Goal: Task Accomplishment & Management: Manage account settings

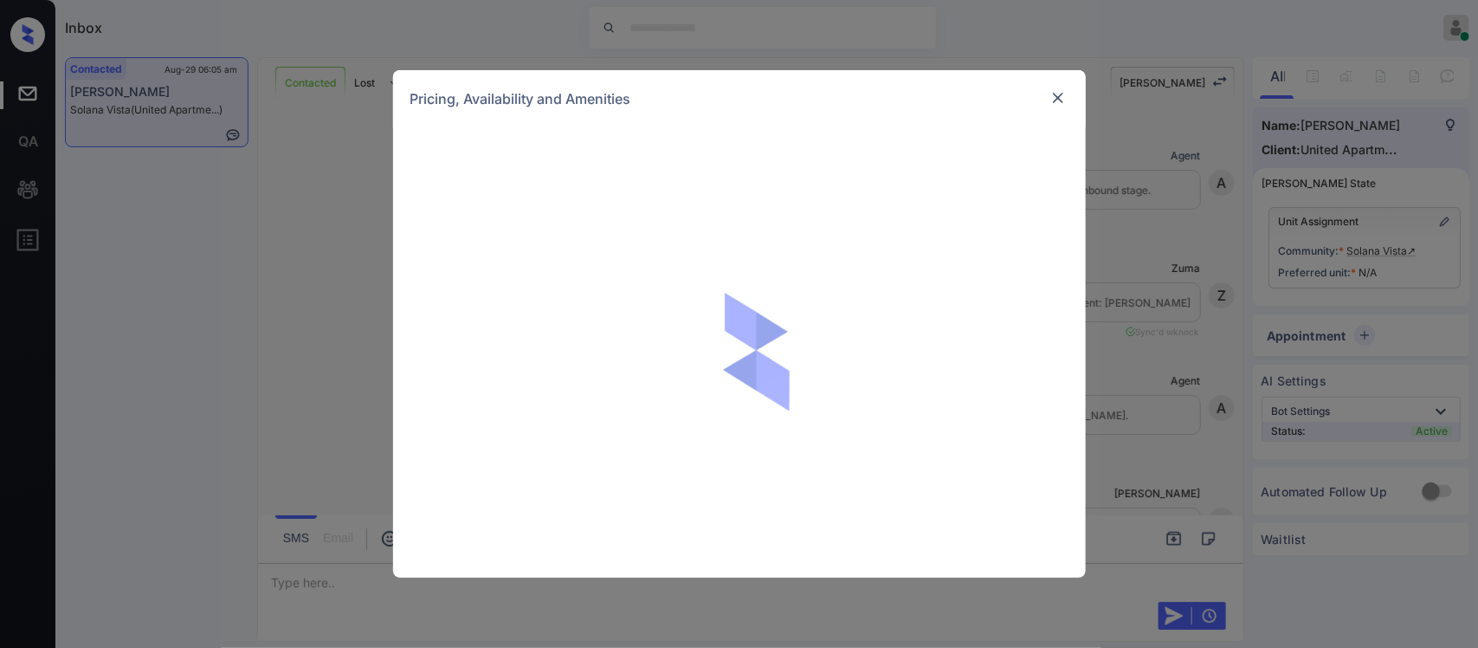
scroll to position [2998, 0]
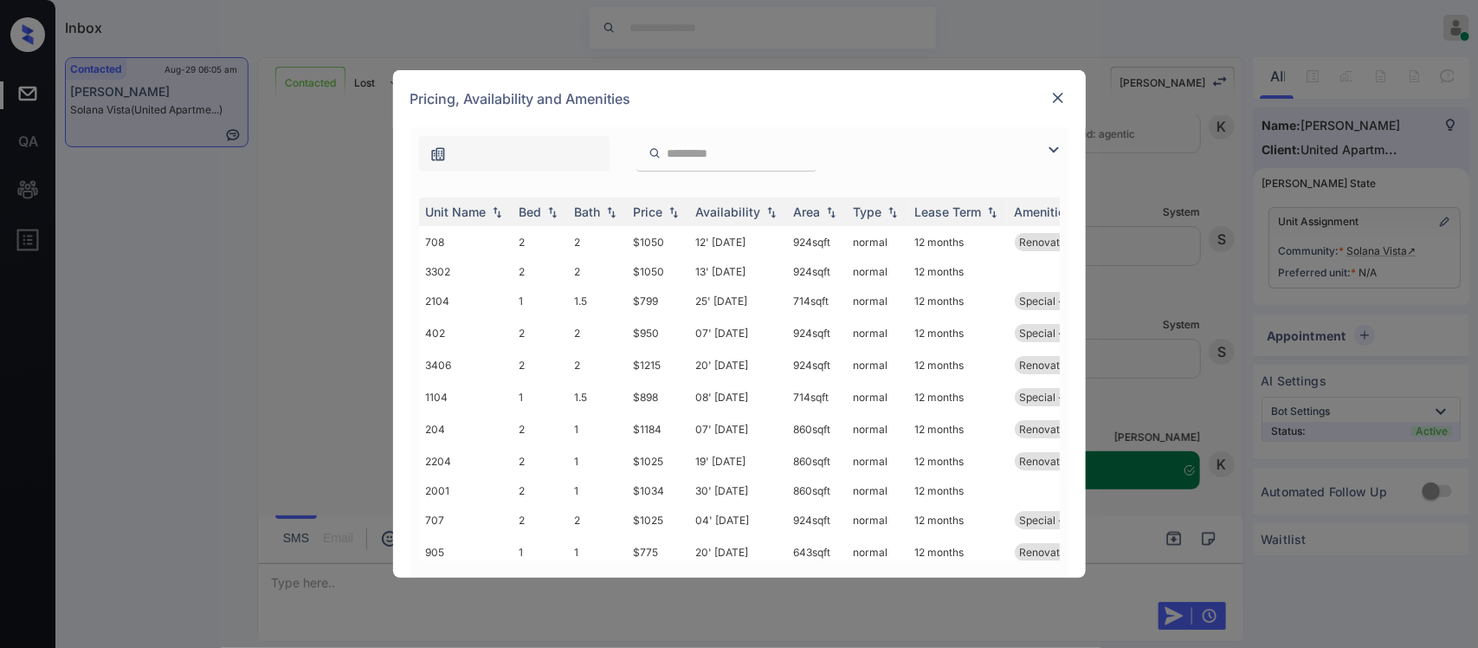
click at [671, 218] on div "Price" at bounding box center [658, 211] width 49 height 15
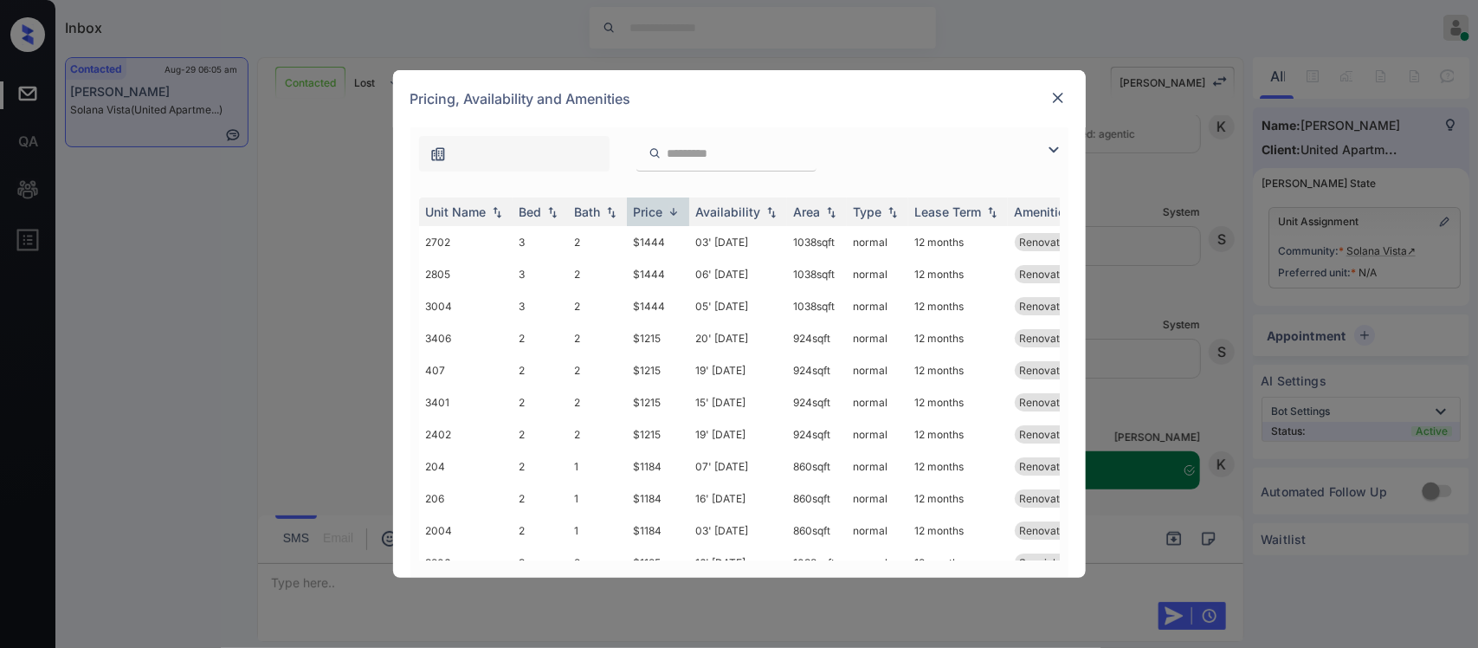
click at [671, 218] on img at bounding box center [673, 211] width 17 height 13
click at [676, 249] on td "$775" at bounding box center [658, 242] width 62 height 32
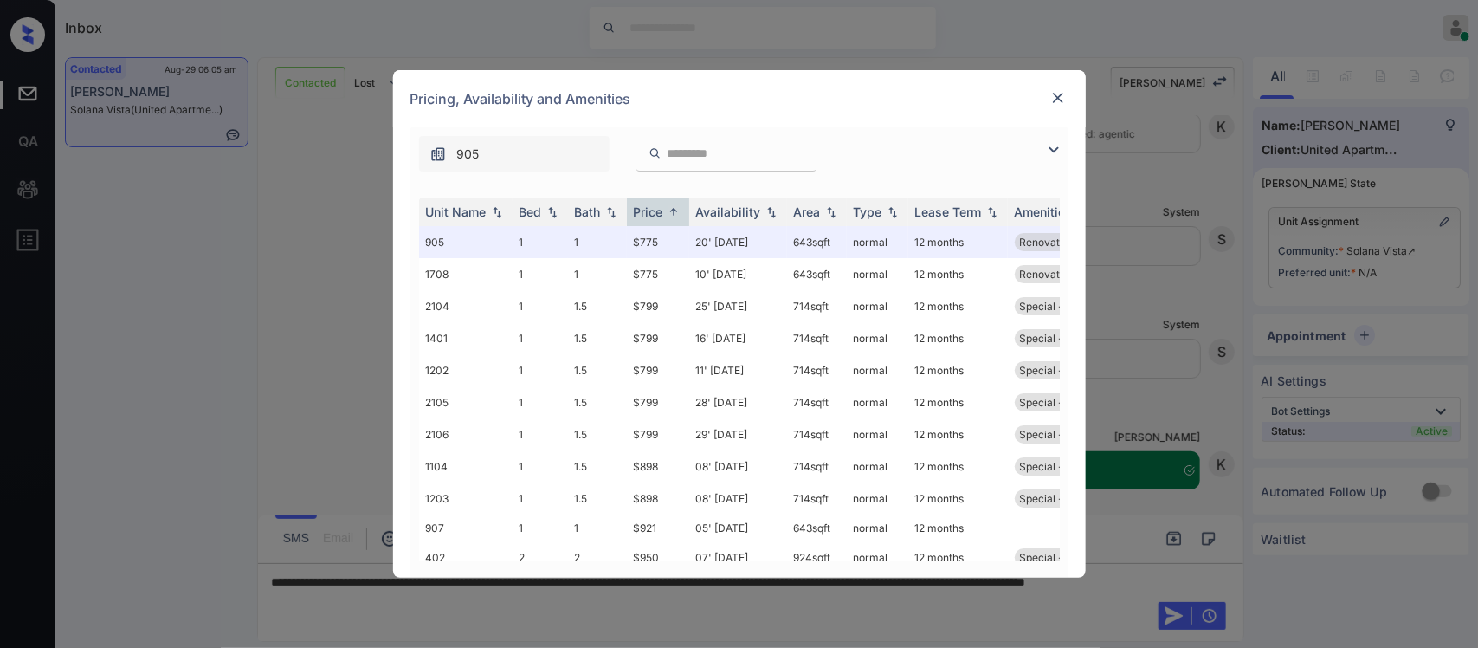
click at [1059, 92] on img at bounding box center [1058, 97] width 17 height 17
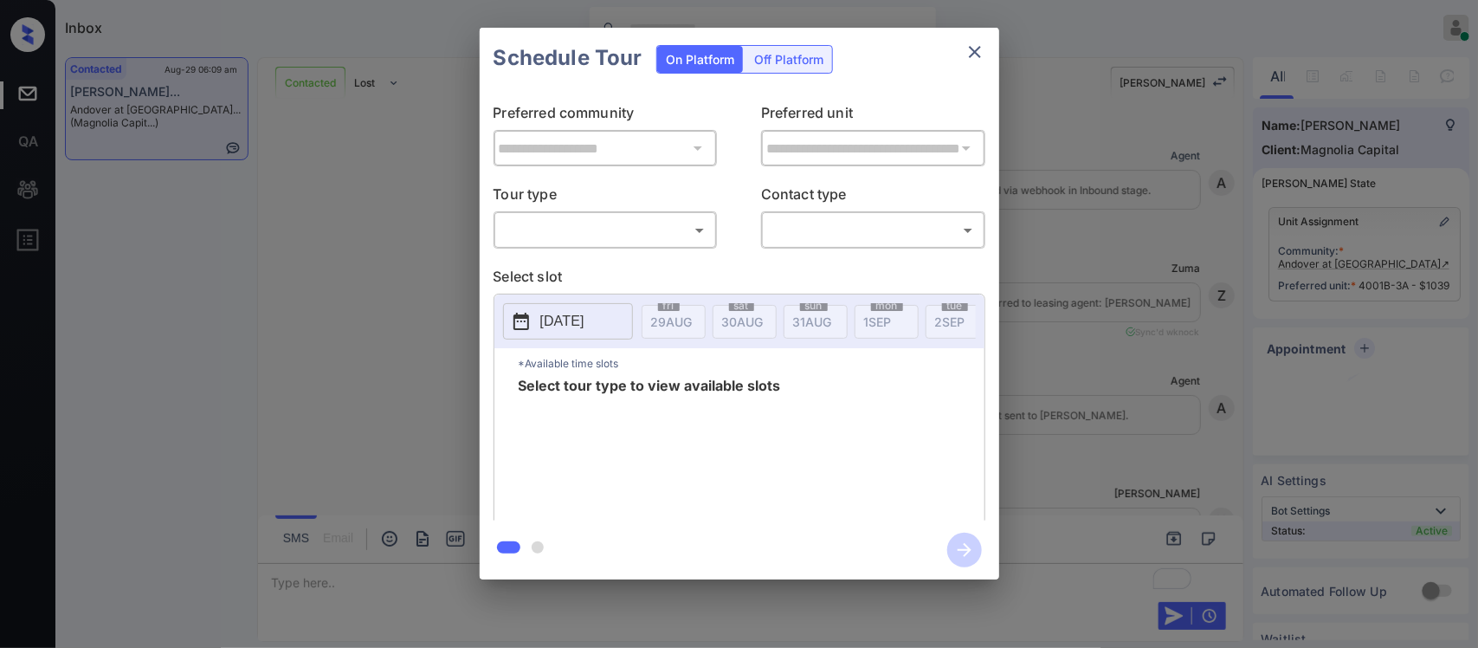
scroll to position [2038, 0]
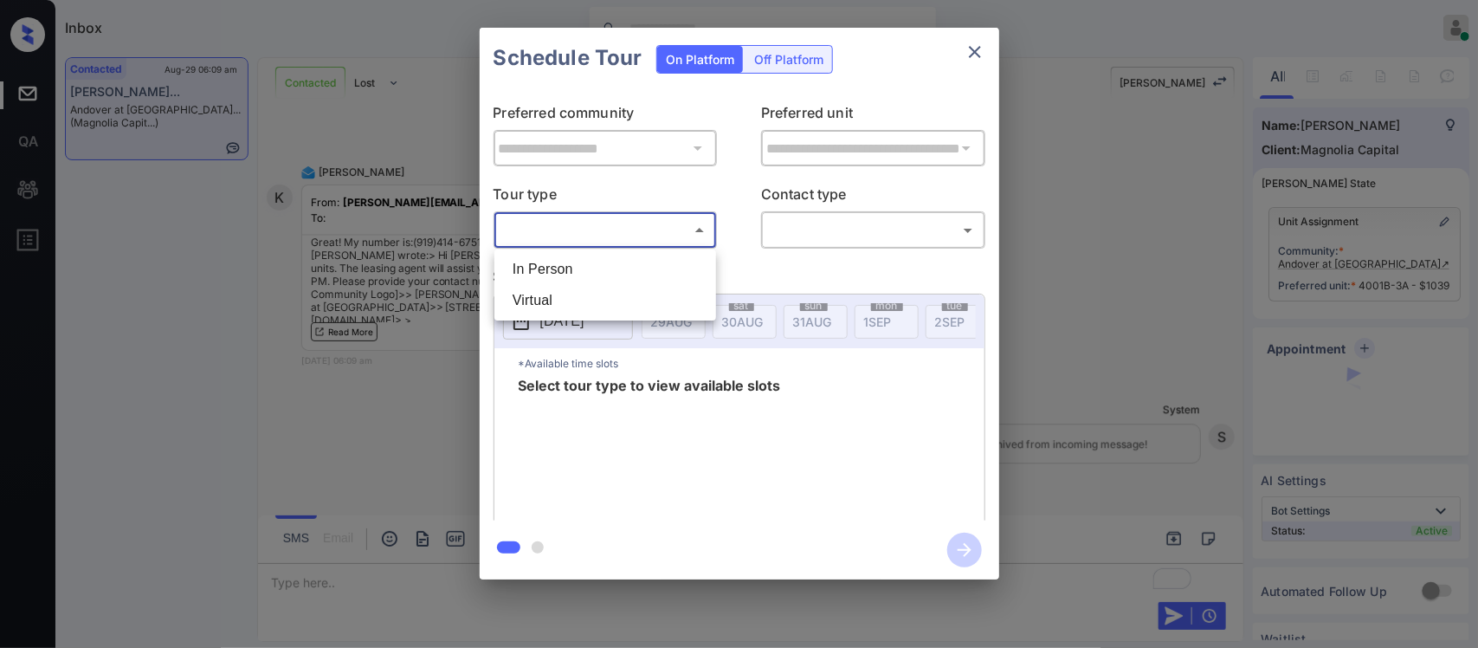
click at [622, 231] on body "Inbox Almas Zainab Online Set yourself offline Set yourself on break Profile Sw…" at bounding box center [739, 324] width 1478 height 648
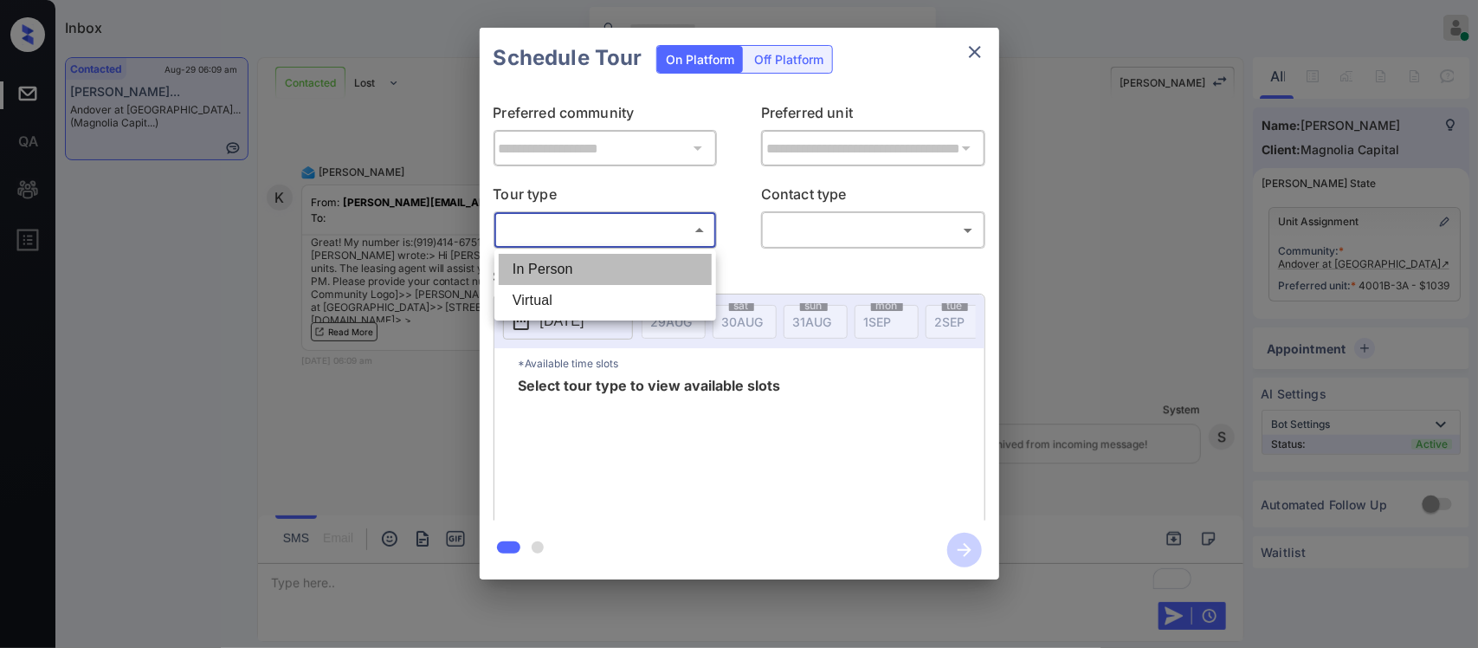
click at [612, 260] on li "In Person" at bounding box center [605, 269] width 213 height 31
type input "********"
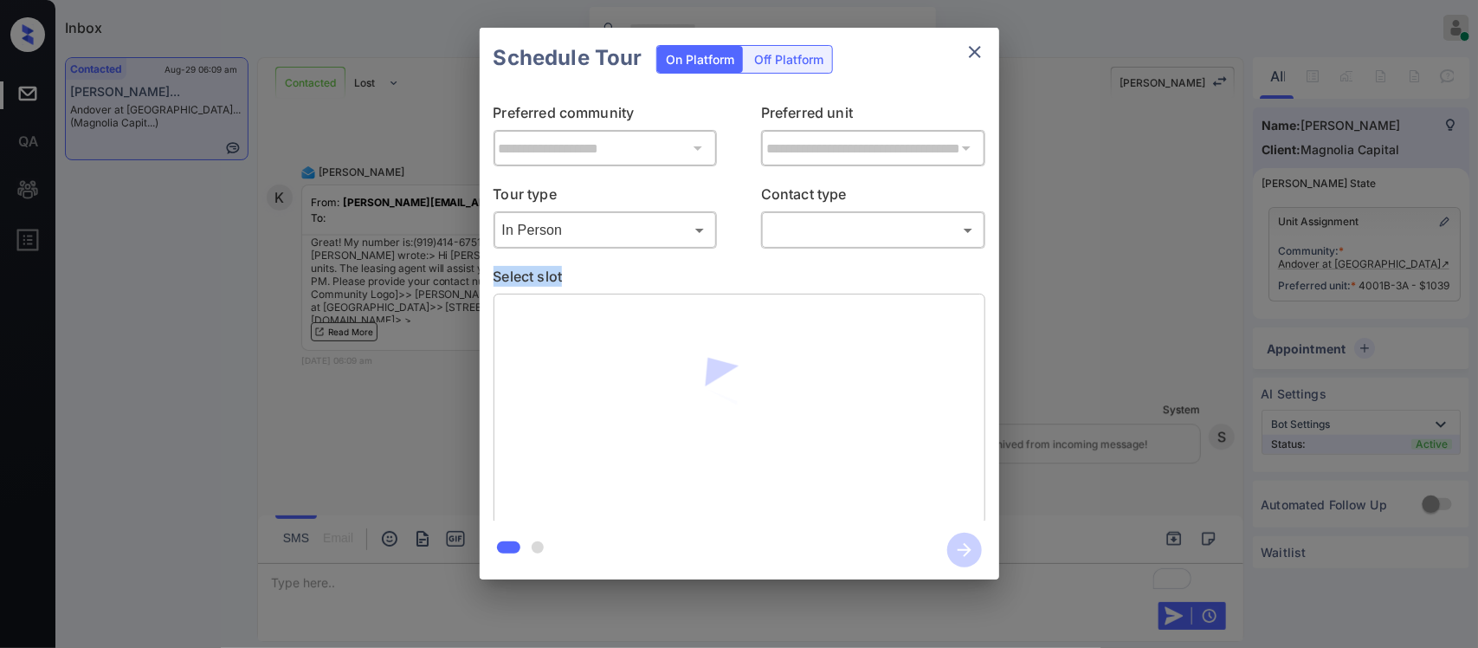
drag, startPoint x: 824, startPoint y: 253, endPoint x: 853, endPoint y: 230, distance: 37.1
click at [853, 230] on div "**********" at bounding box center [740, 304] width 520 height 432
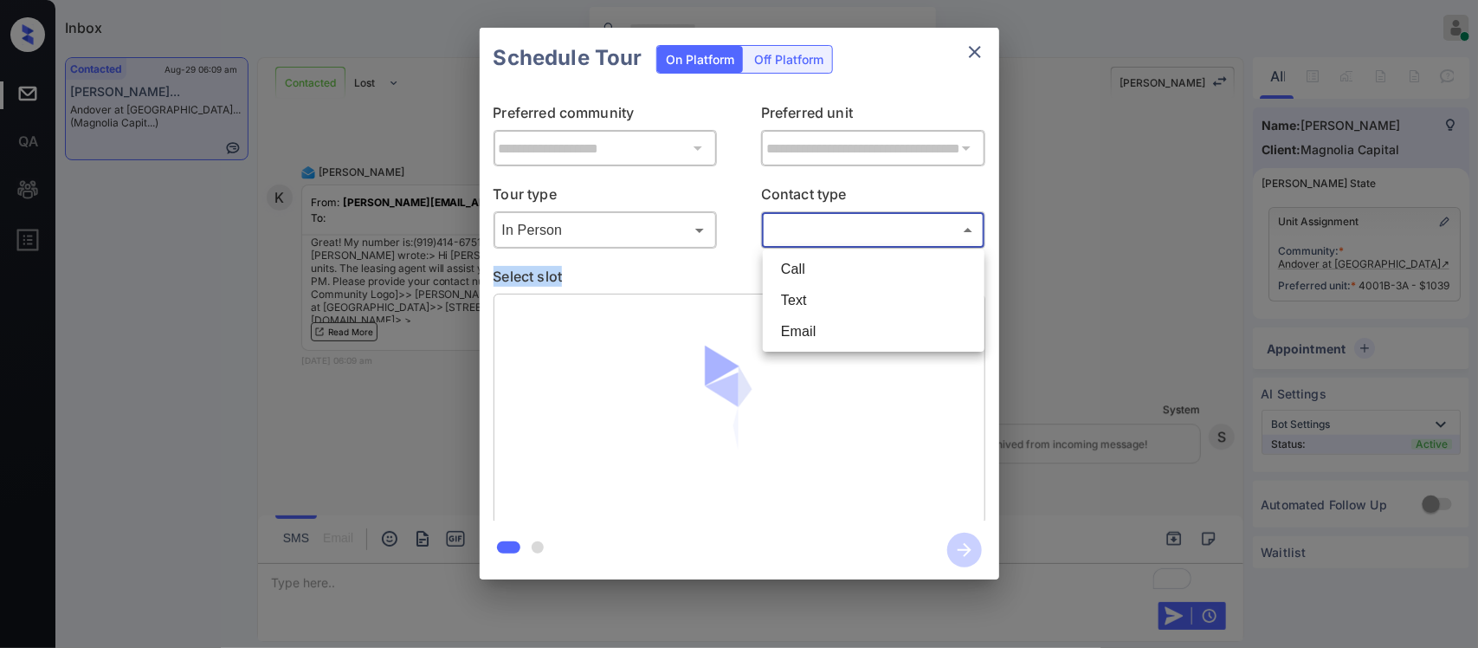
drag, startPoint x: 853, startPoint y: 230, endPoint x: 815, endPoint y: 299, distance: 78.3
click at [815, 299] on body "Inbox Almas Zainab Online Set yourself offline Set yourself on break Profile Sw…" at bounding box center [739, 324] width 1478 height 648
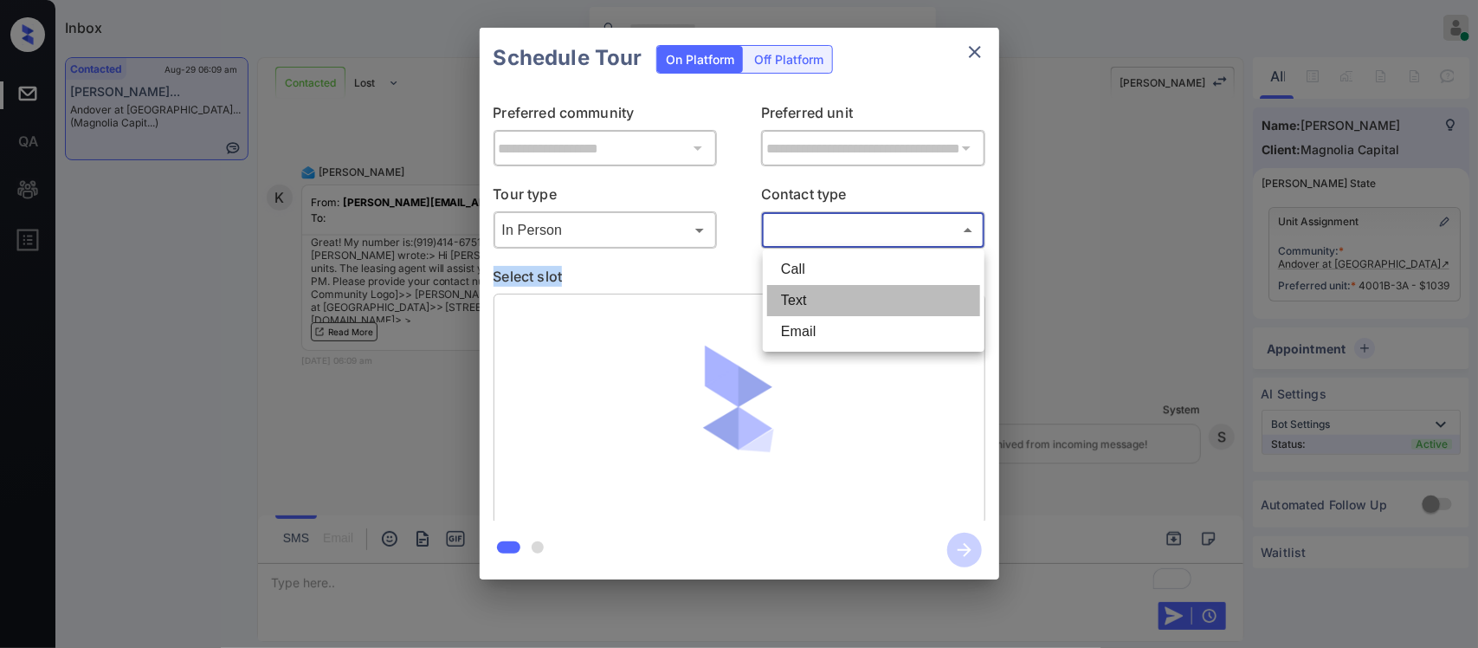
click at [815, 299] on li "Text" at bounding box center [873, 300] width 213 height 31
type input "****"
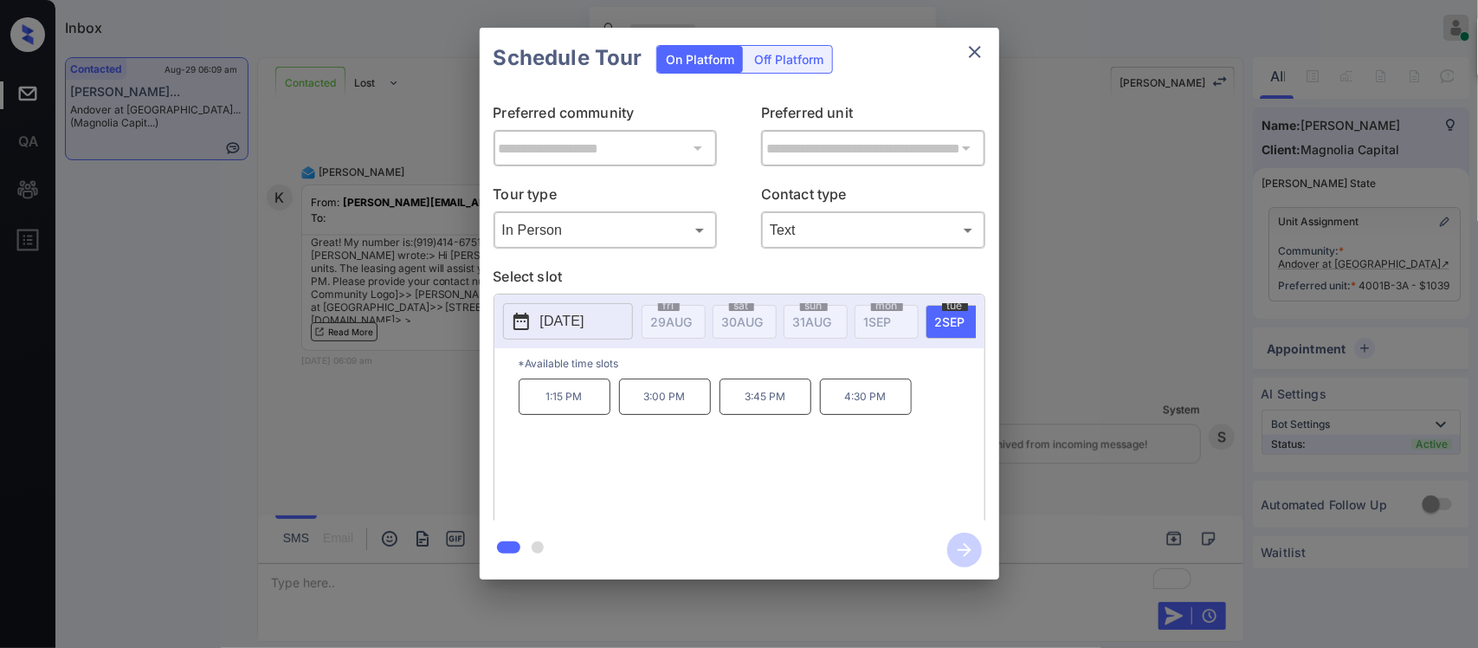
click at [756, 404] on p "3:45 PM" at bounding box center [766, 396] width 92 height 36
click at [962, 552] on icon "button" at bounding box center [964, 550] width 35 height 35
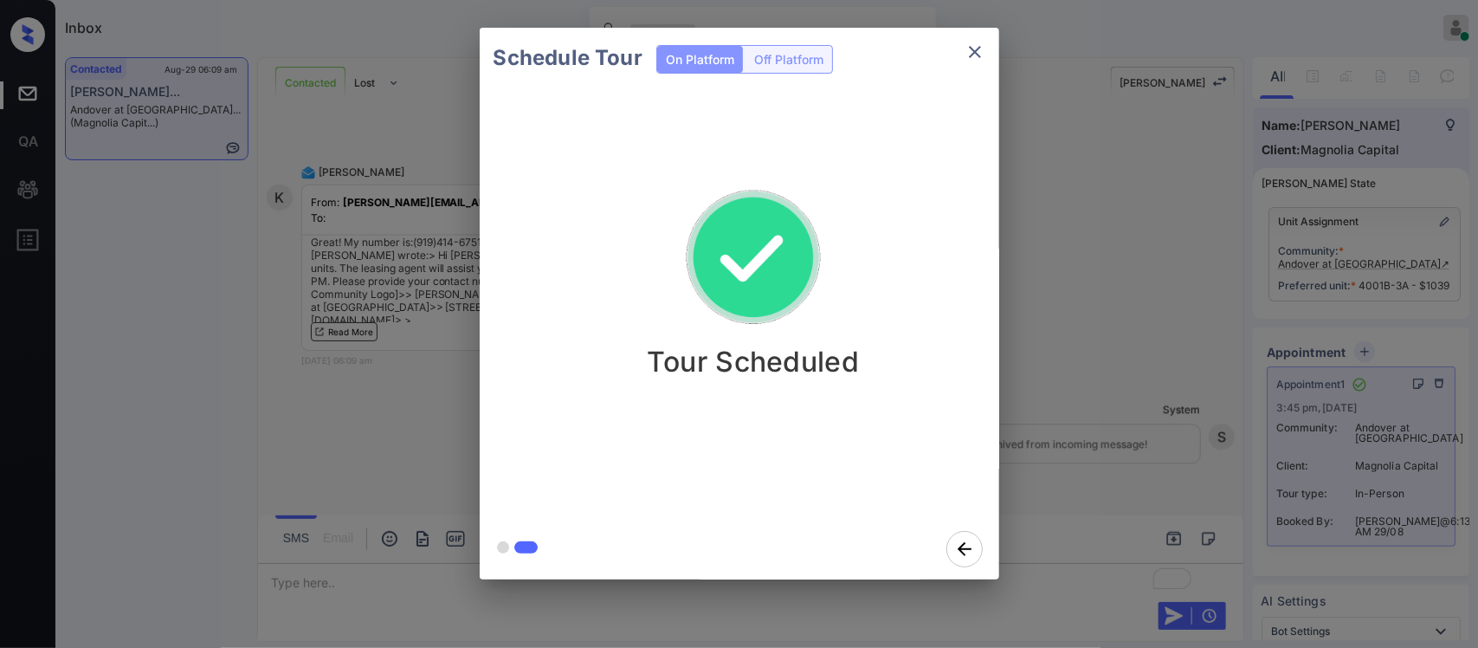
click at [1102, 297] on div "Schedule Tour On Platform Off Platform Tour Scheduled" at bounding box center [739, 303] width 1478 height 607
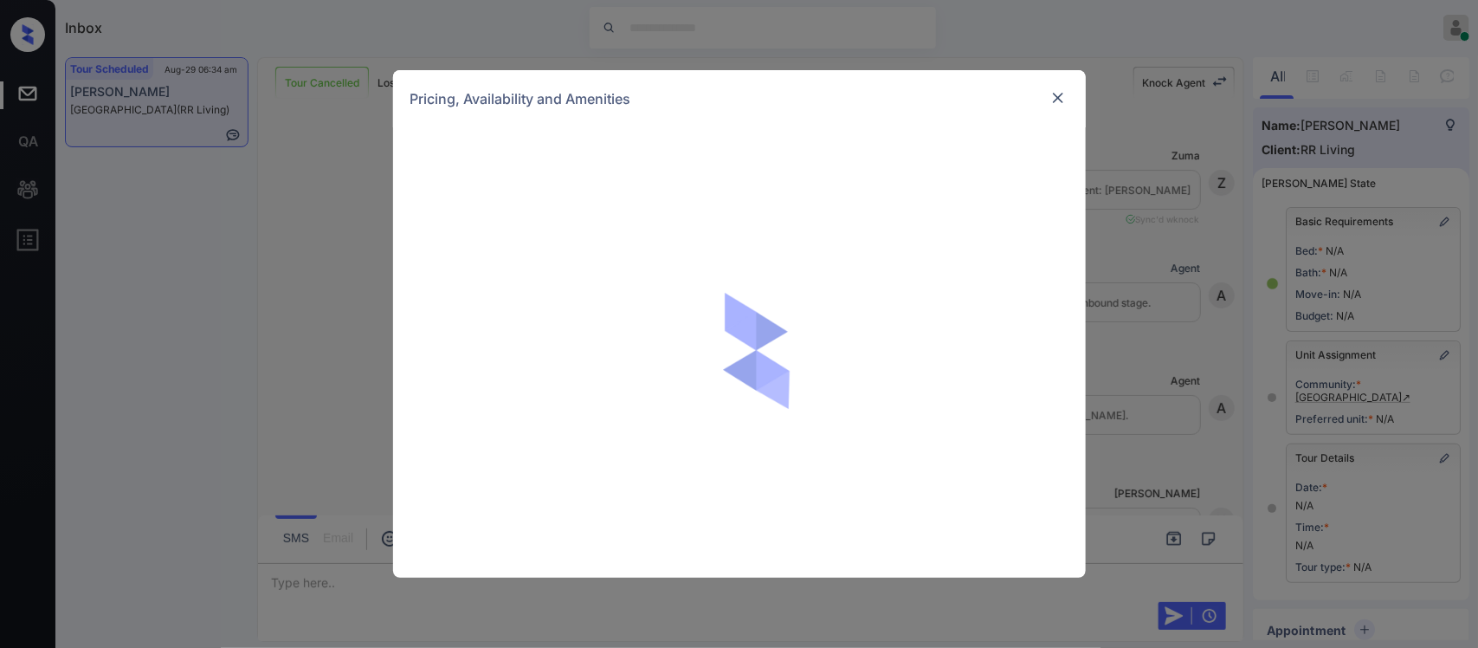
scroll to position [1167, 0]
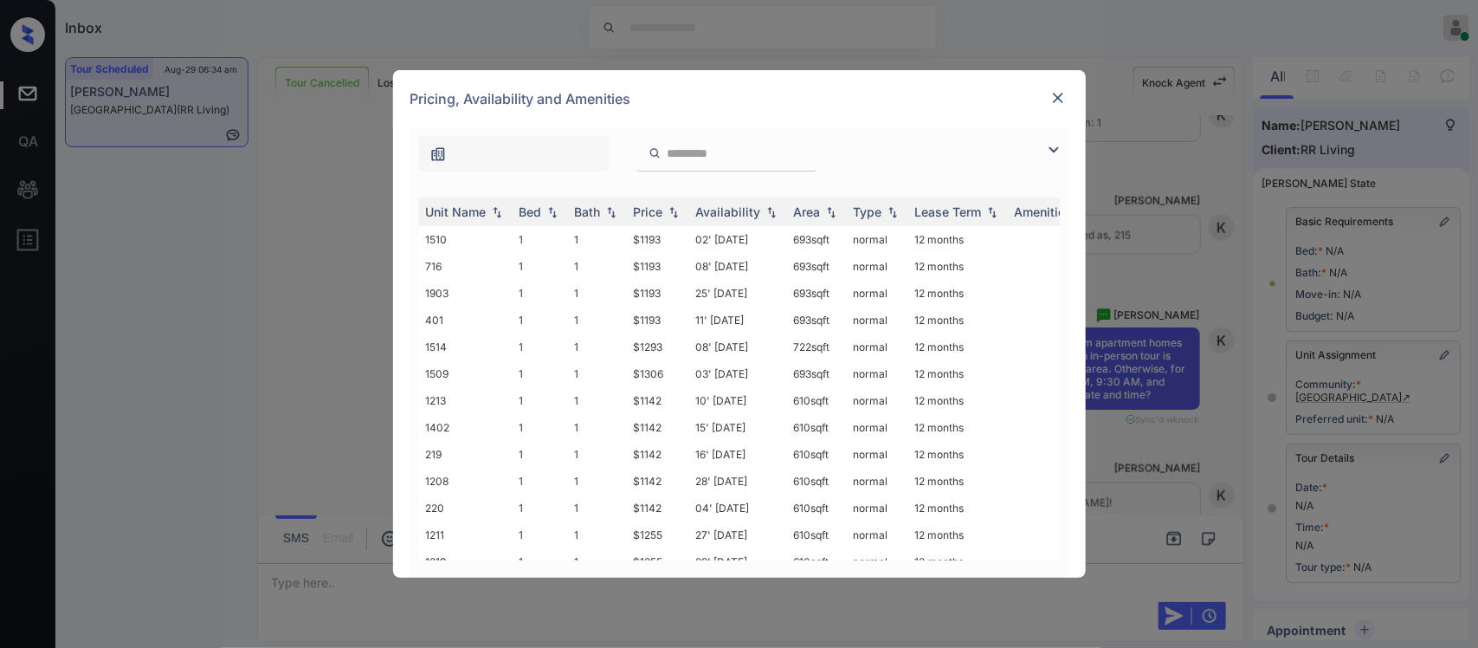
click at [678, 212] on img at bounding box center [673, 212] width 17 height 12
click at [678, 212] on img at bounding box center [673, 211] width 17 height 13
drag, startPoint x: 677, startPoint y: 253, endPoint x: 668, endPoint y: 241, distance: 15.4
click at [668, 241] on tbody "1213 1 1 $1142 10' Oct 25 610 sqft normal 12 months 1402 1 1 $1142 15' Oct 25 6…" at bounding box center [871, 467] width 905 height 483
click at [668, 241] on td "$1142" at bounding box center [658, 239] width 62 height 27
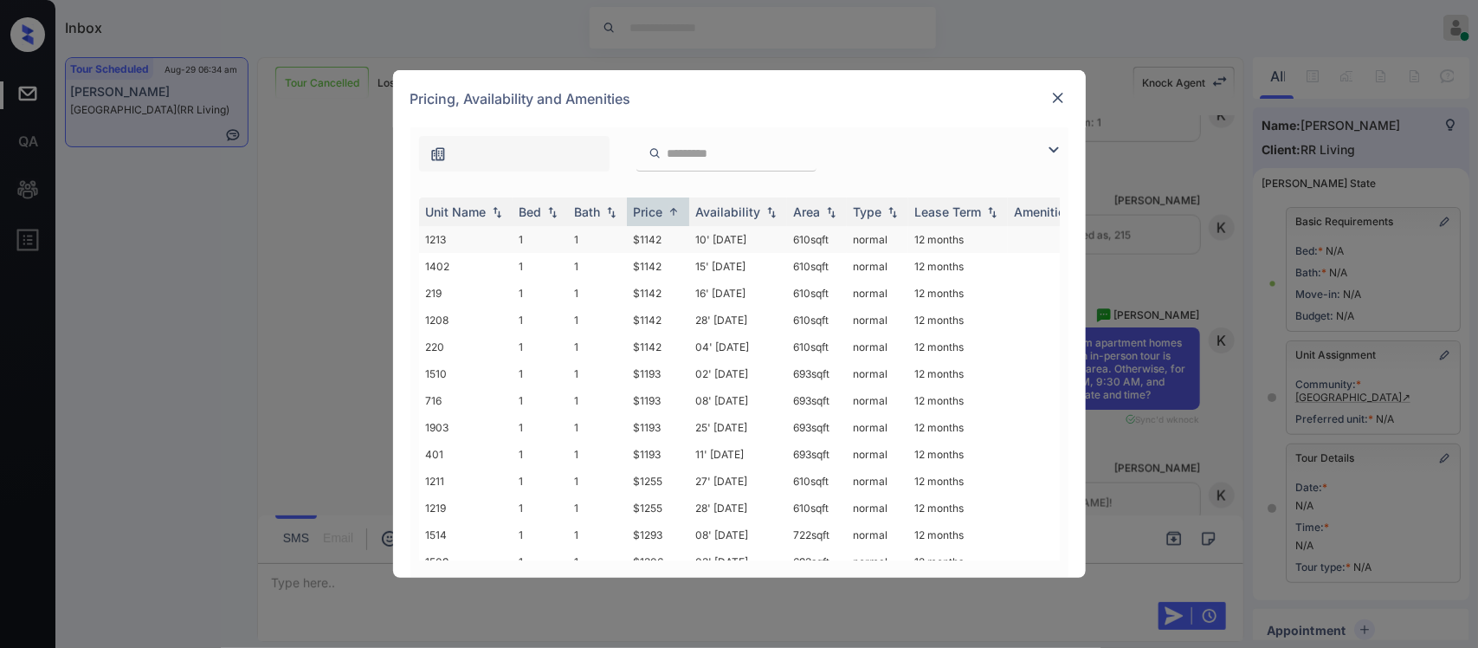
click at [668, 241] on td "$1142" at bounding box center [658, 239] width 62 height 27
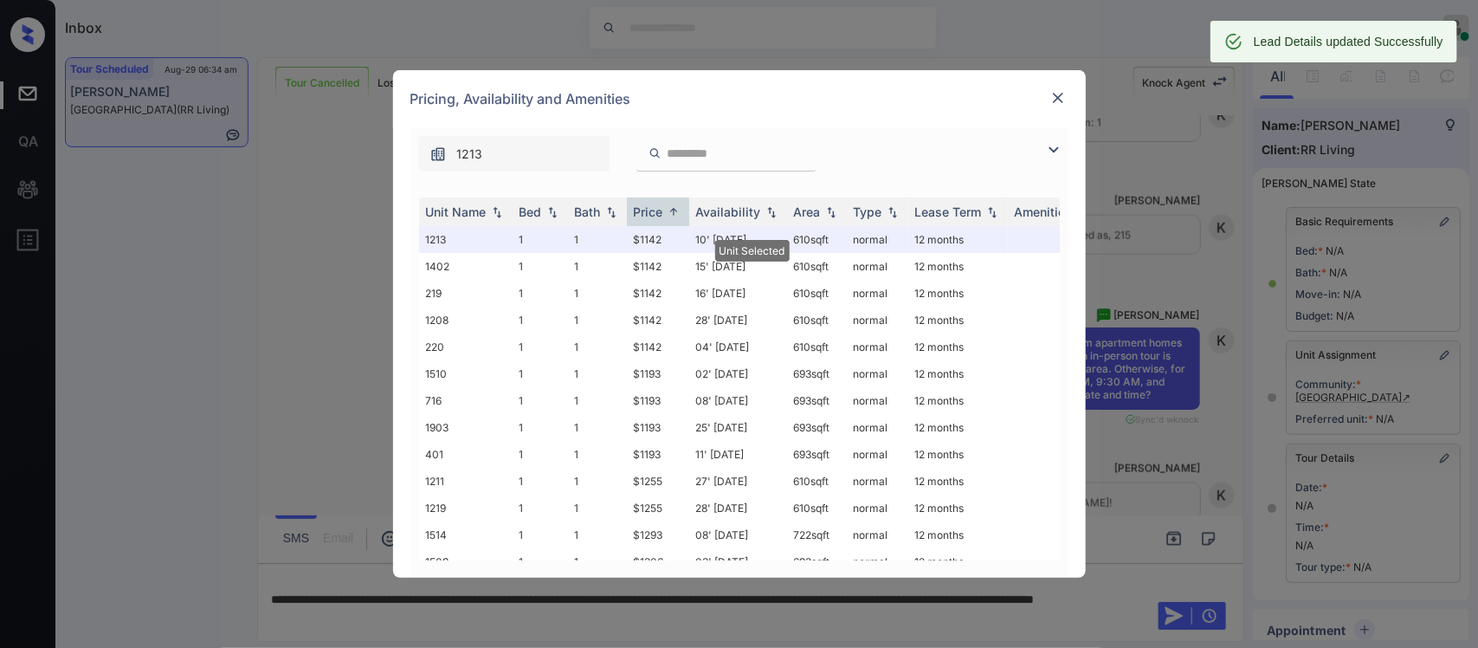
click at [1052, 102] on img at bounding box center [1058, 97] width 17 height 17
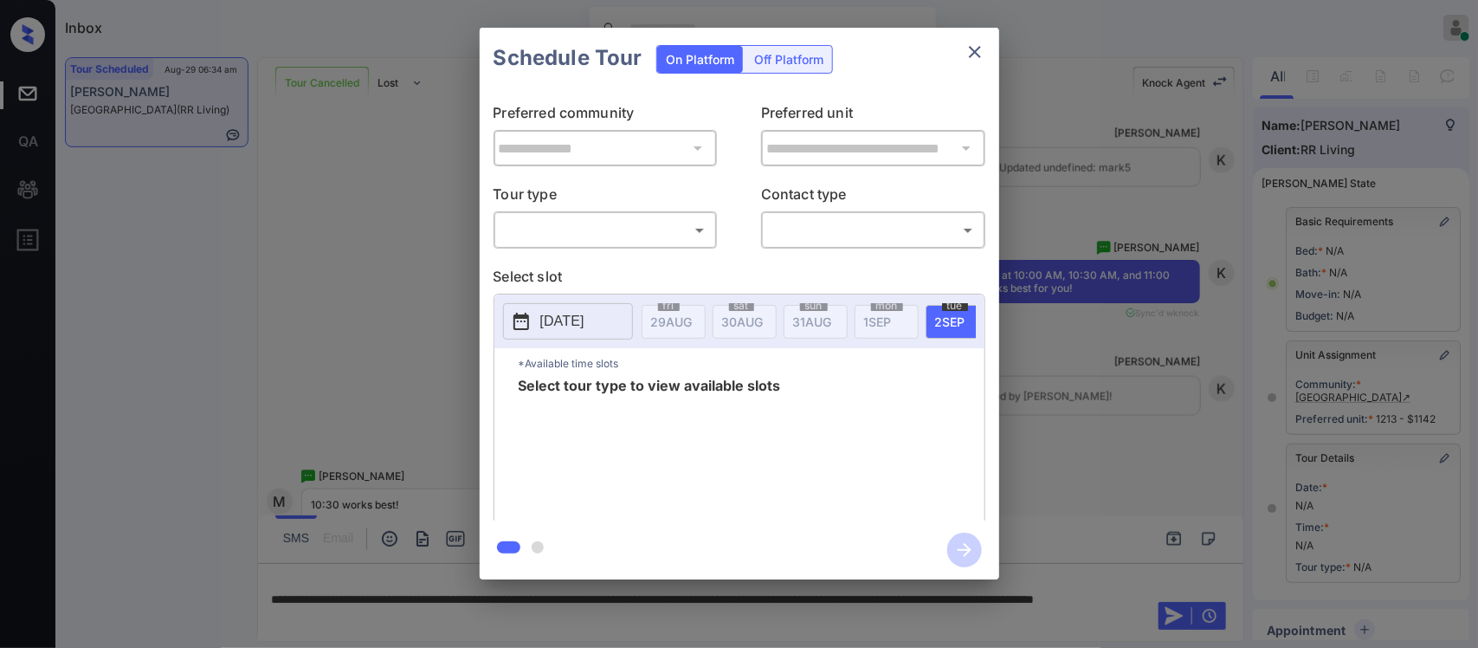
scroll to position [214, 0]
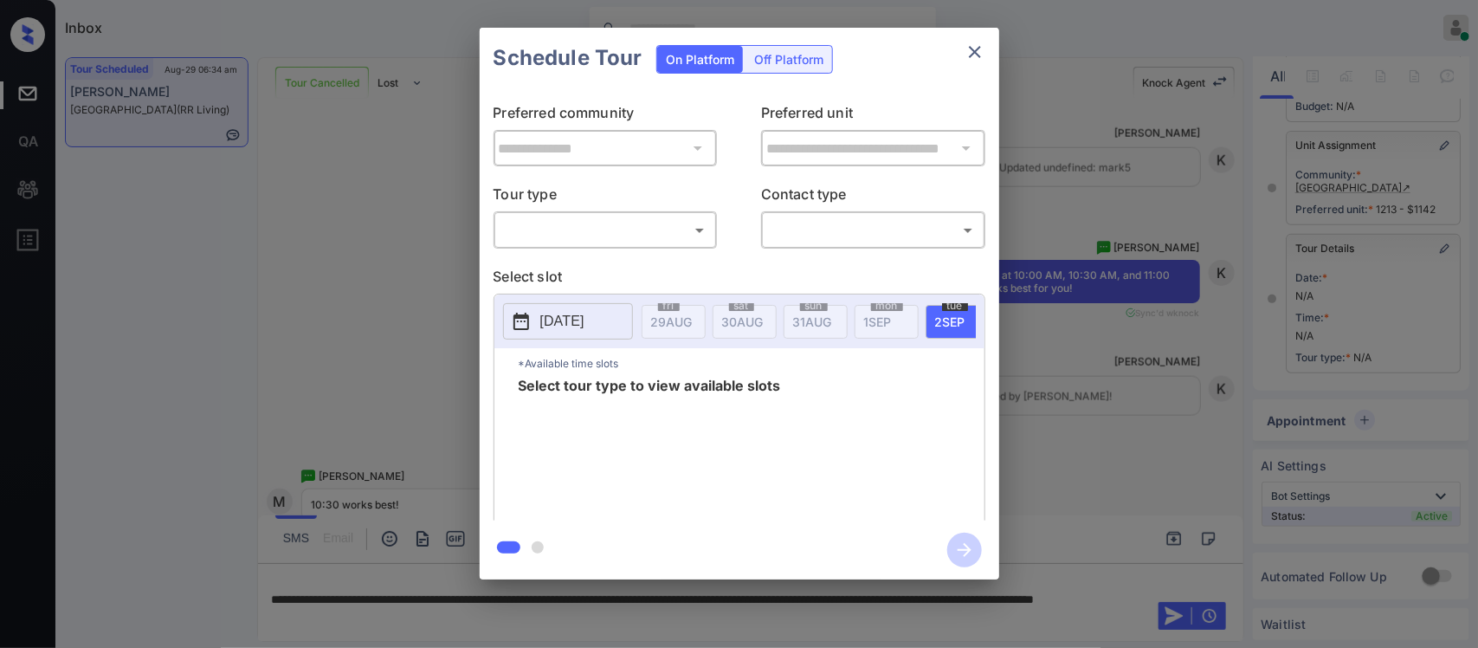
click at [616, 236] on body "Inbox [PERSON_NAME] Online Set yourself offline Set yourself on break Profile S…" at bounding box center [739, 324] width 1478 height 648
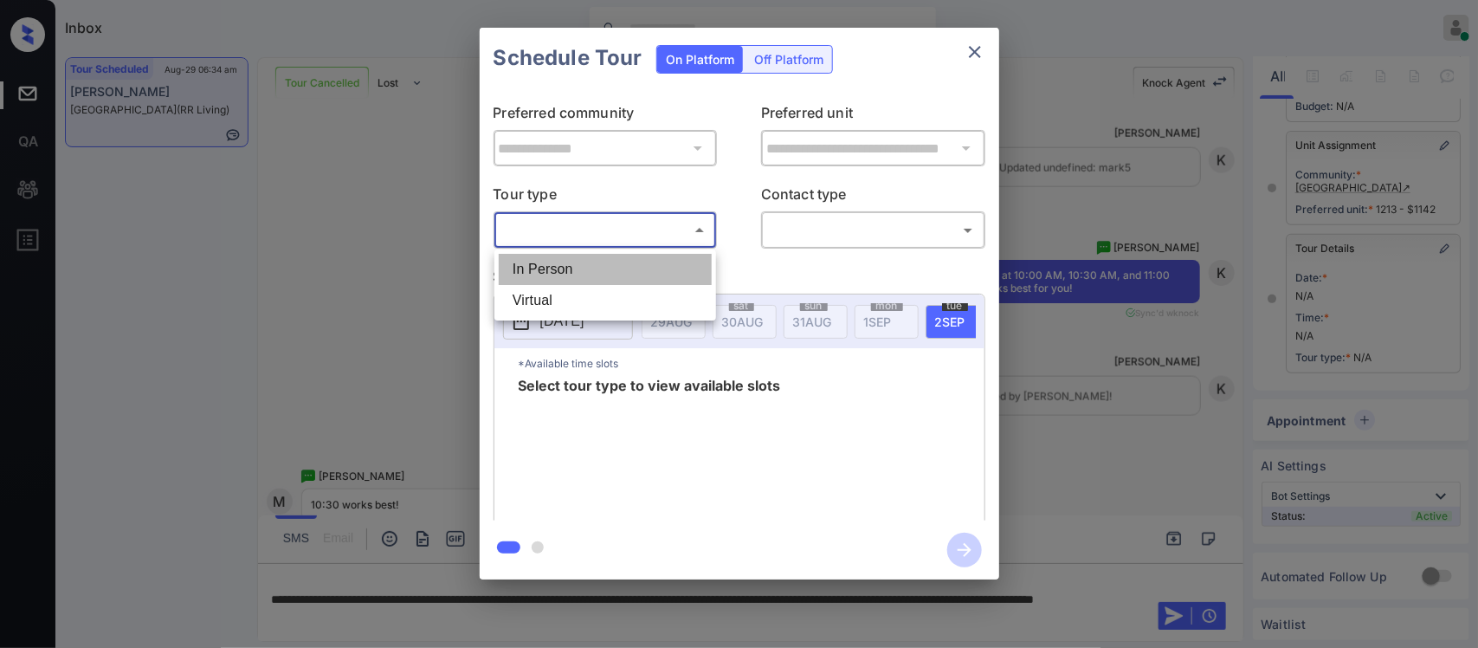
click at [618, 273] on li "In Person" at bounding box center [605, 269] width 213 height 31
type input "********"
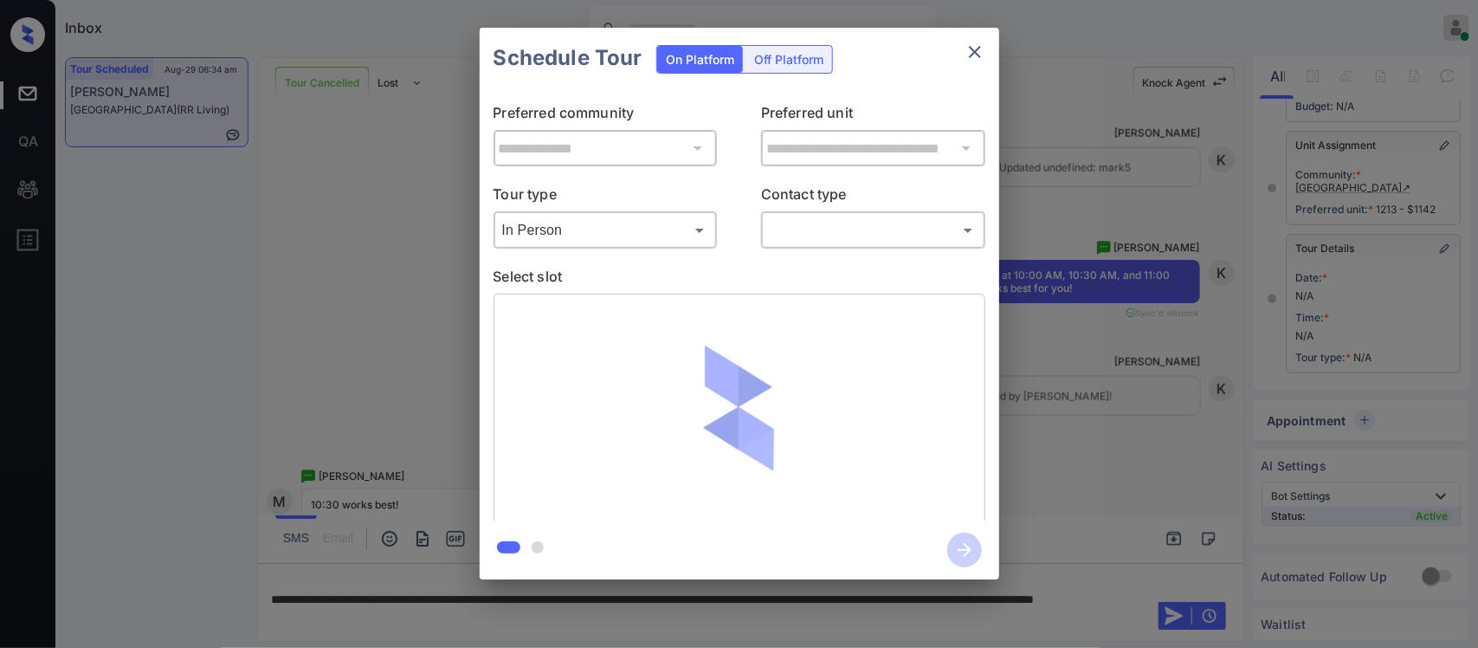
drag, startPoint x: 881, startPoint y: 209, endPoint x: 881, endPoint y: 225, distance: 16.5
click at [881, 225] on div "Contact type ​ ​" at bounding box center [873, 216] width 224 height 65
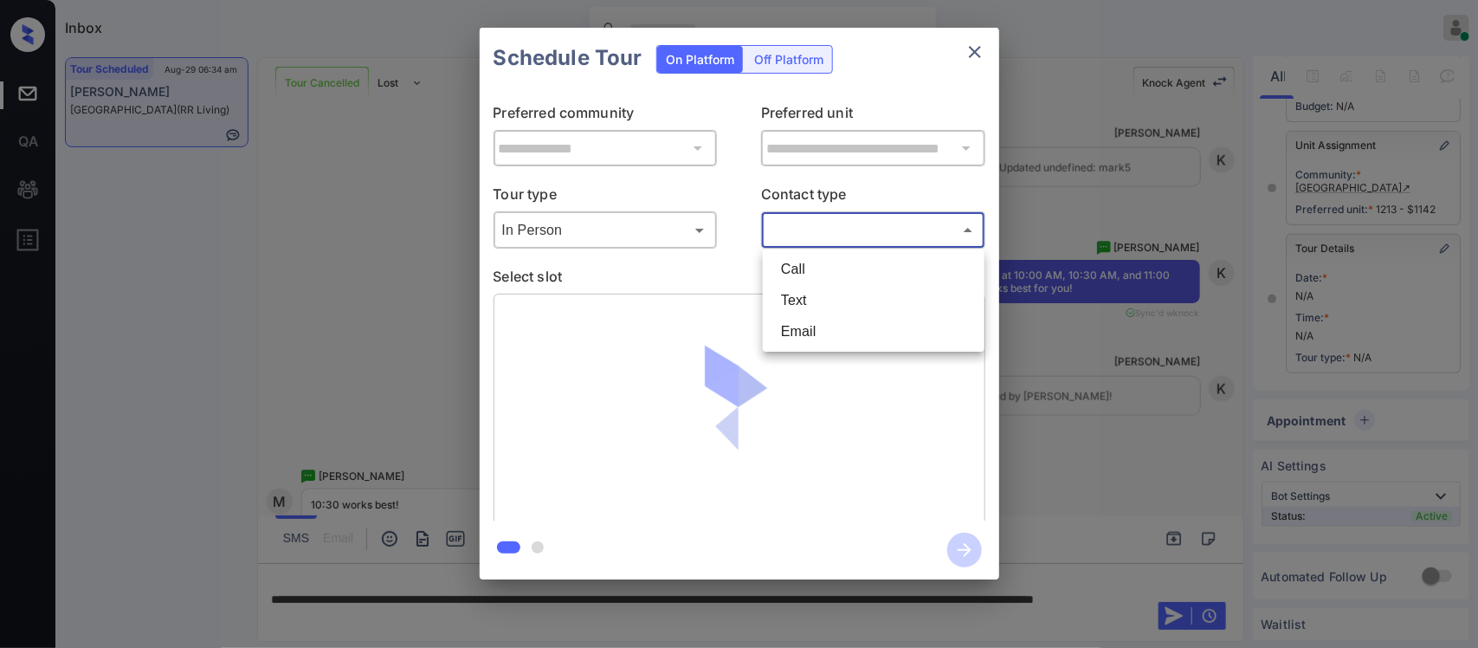
click at [881, 225] on body "Inbox [PERSON_NAME] Online Set yourself offline Set yourself on break Profile S…" at bounding box center [739, 324] width 1478 height 648
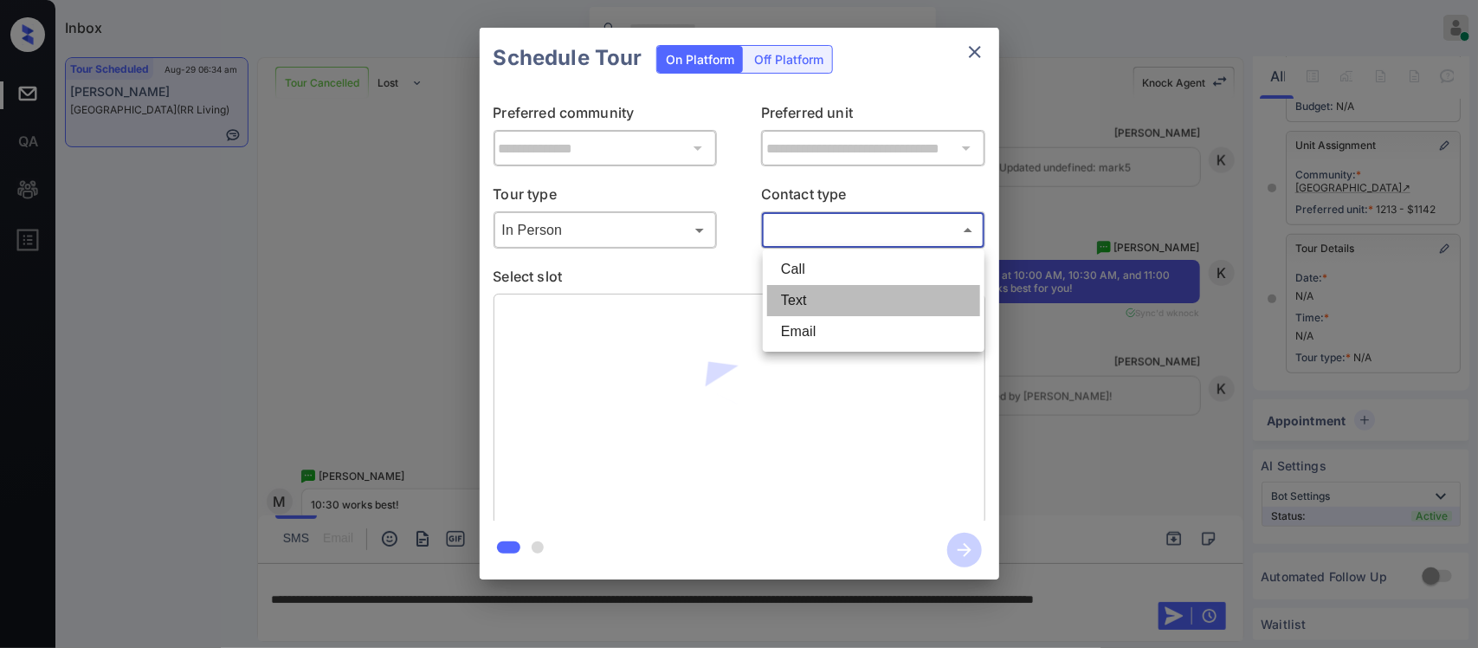
click at [862, 300] on li "Text" at bounding box center [873, 300] width 213 height 31
type input "****"
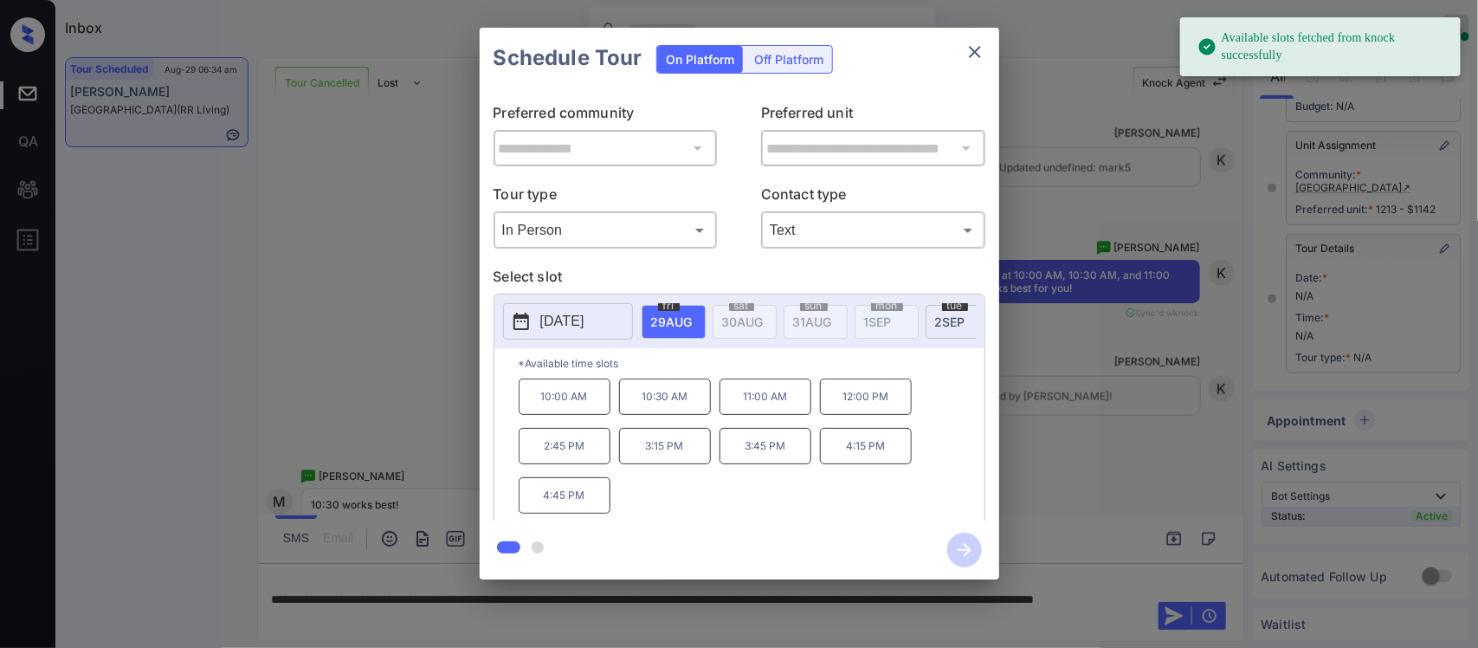
click at [678, 415] on p "10:30 AM" at bounding box center [665, 396] width 92 height 36
click at [964, 557] on icon "button" at bounding box center [964, 550] width 35 height 35
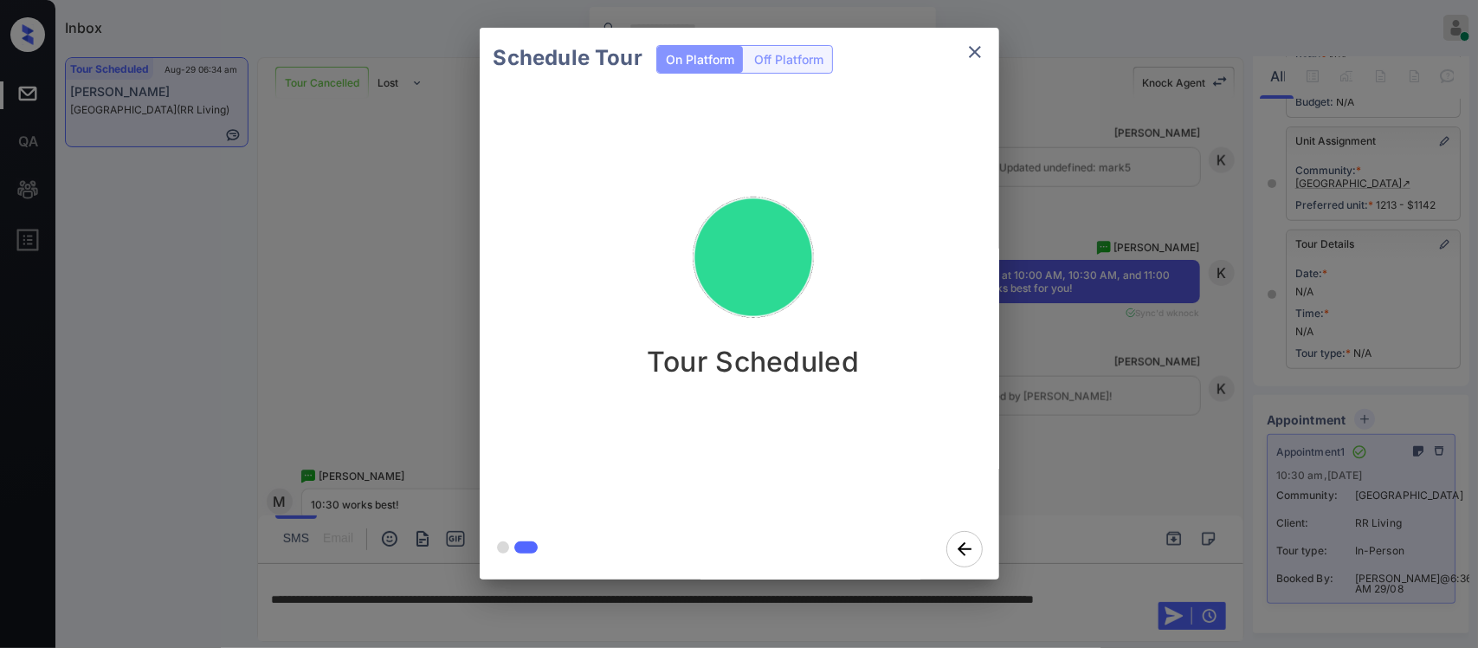
click at [1066, 509] on div "Schedule Tour On Platform Off Platform Tour Scheduled" at bounding box center [739, 303] width 1478 height 607
